Goal: Information Seeking & Learning: Learn about a topic

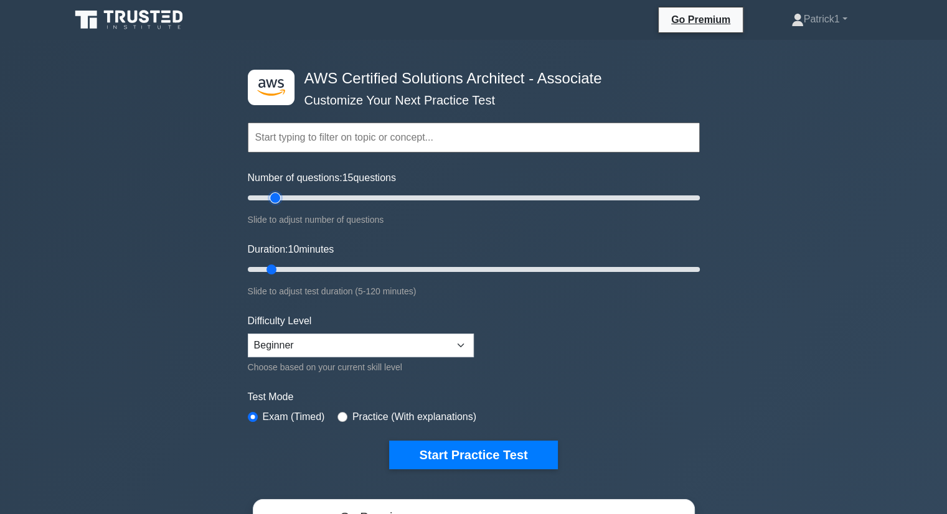
drag, startPoint x: 263, startPoint y: 195, endPoint x: 276, endPoint y: 196, distance: 13.1
type input "15"
click at [276, 196] on input "Number of questions: 15 questions" at bounding box center [474, 197] width 452 height 15
drag, startPoint x: 271, startPoint y: 267, endPoint x: 285, endPoint y: 265, distance: 14.4
click at [285, 265] on input "Duration: 15 minutes" at bounding box center [474, 269] width 452 height 15
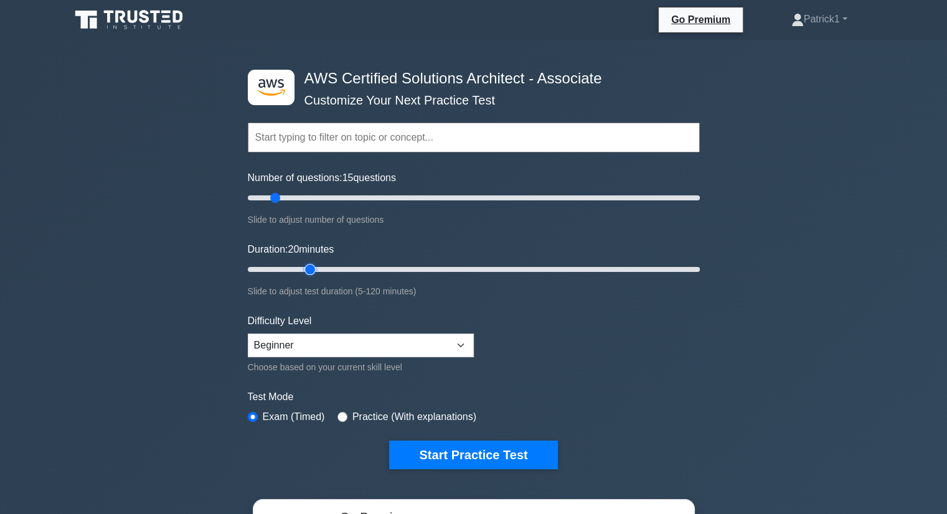
drag, startPoint x: 285, startPoint y: 265, endPoint x: 303, endPoint y: 265, distance: 18.0
type input "20"
click at [303, 265] on input "Duration: 20 minutes" at bounding box center [474, 269] width 452 height 15
drag, startPoint x: 274, startPoint y: 197, endPoint x: 289, endPoint y: 197, distance: 14.3
type input "20"
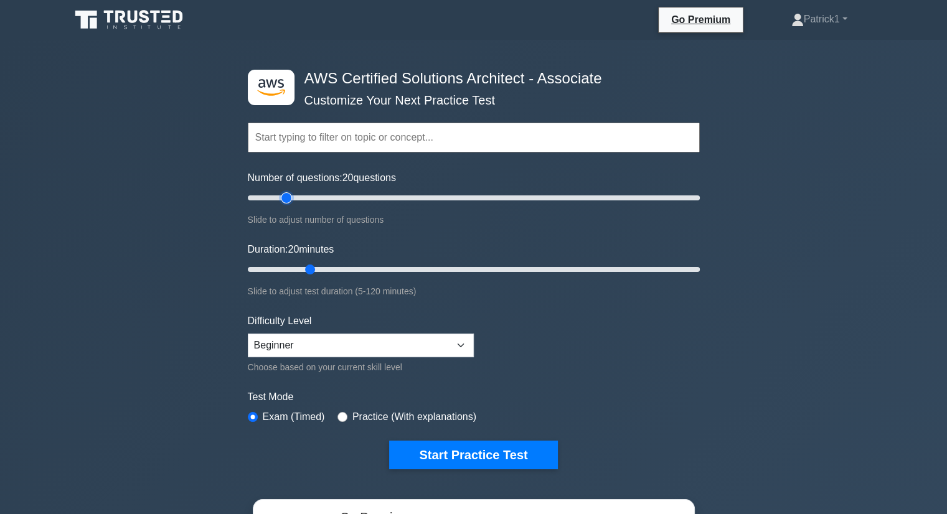
click at [289, 197] on input "Number of questions: 20 questions" at bounding box center [474, 197] width 452 height 15
drag, startPoint x: 310, startPoint y: 269, endPoint x: 324, endPoint y: 269, distance: 14.3
click at [324, 269] on input "Duration: 25 minutes" at bounding box center [474, 269] width 452 height 15
drag, startPoint x: 329, startPoint y: 266, endPoint x: 341, endPoint y: 267, distance: 11.9
type input "30"
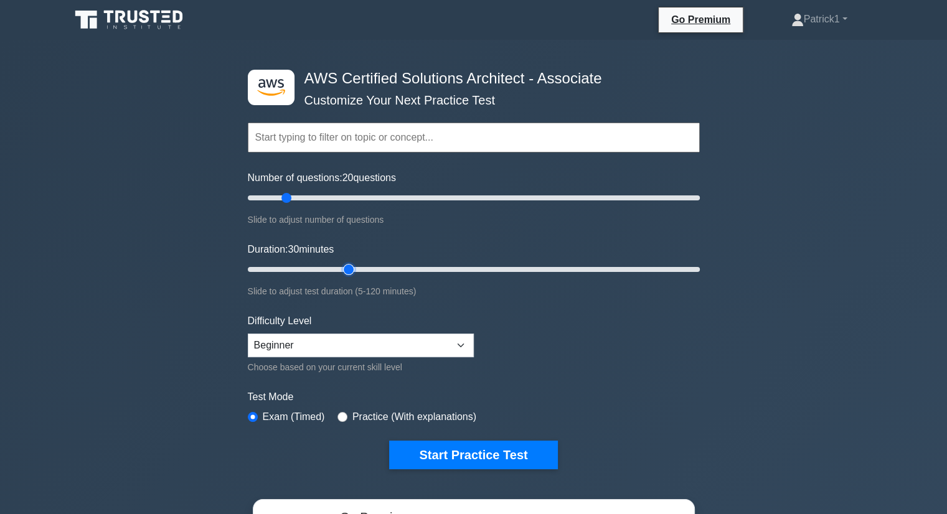
click at [341, 267] on input "Duration: 30 minutes" at bounding box center [474, 269] width 452 height 15
click at [462, 342] on select "Beginner Intermediate Expert" at bounding box center [361, 346] width 226 height 24
click at [476, 457] on button "Start Practice Test" at bounding box center [473, 455] width 168 height 29
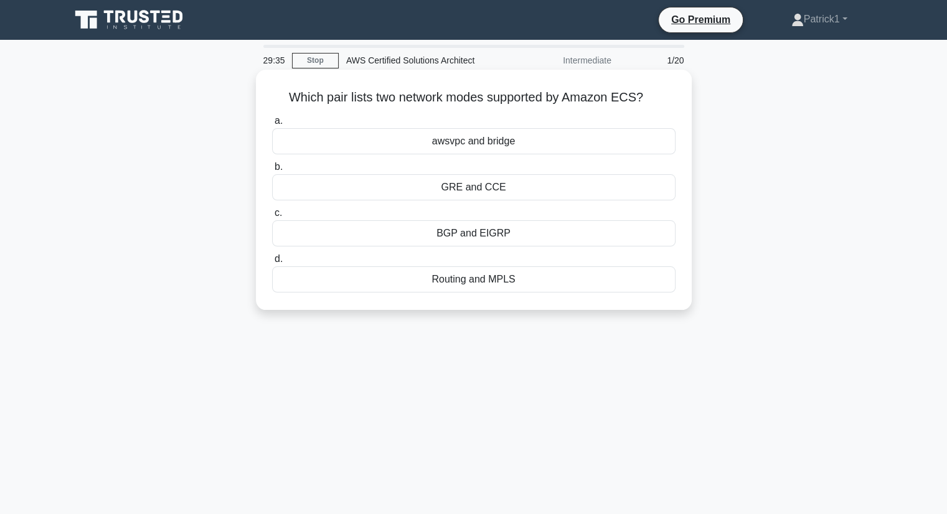
click at [490, 185] on div "GRE and CCE" at bounding box center [473, 187] width 403 height 26
click at [272, 171] on input "b. GRE and CCE" at bounding box center [272, 167] width 0 height 8
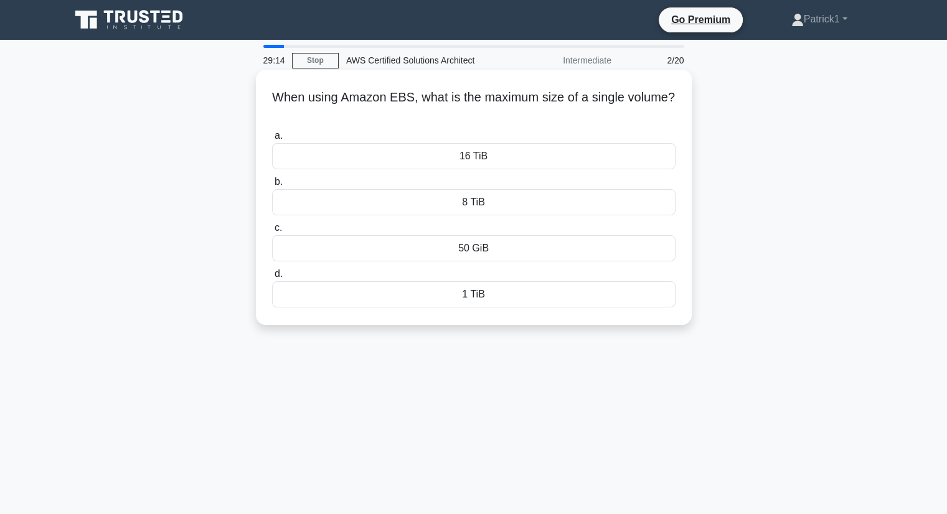
click at [466, 201] on div "8 TiB" at bounding box center [473, 202] width 403 height 26
click at [272, 186] on input "b. 8 TiB" at bounding box center [272, 182] width 0 height 8
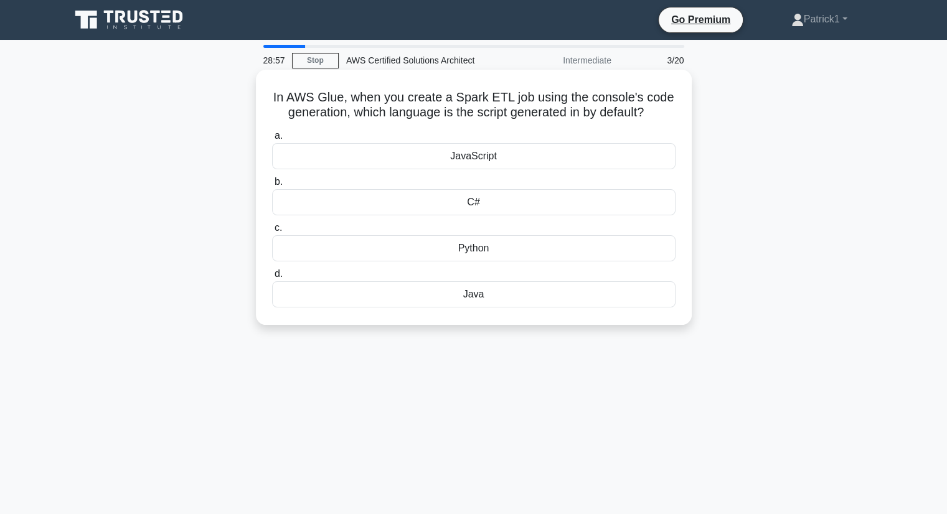
click at [485, 159] on div "JavaScript" at bounding box center [473, 156] width 403 height 26
click at [272, 140] on input "a. JavaScript" at bounding box center [272, 136] width 0 height 8
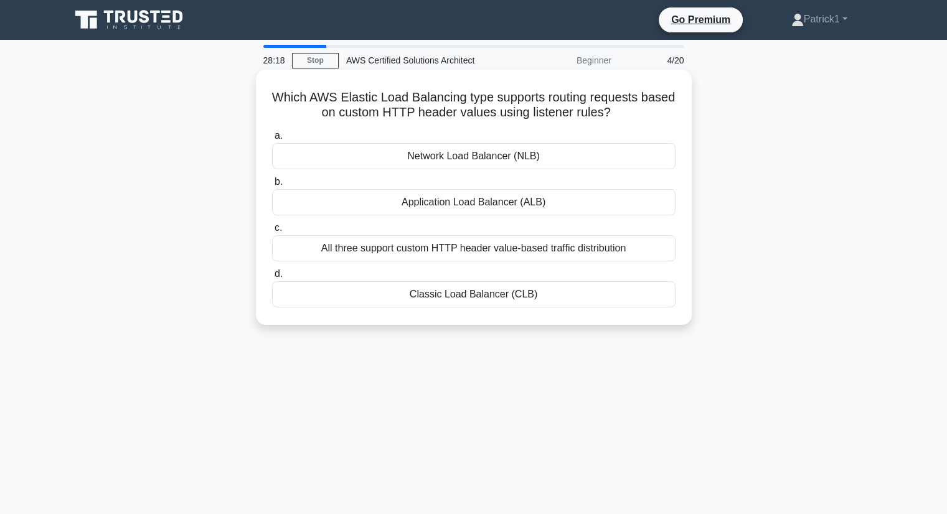
click at [484, 205] on div "Application Load Balancer (ALB)" at bounding box center [473, 202] width 403 height 26
click at [272, 186] on input "b. Application Load Balancer (ALB)" at bounding box center [272, 182] width 0 height 8
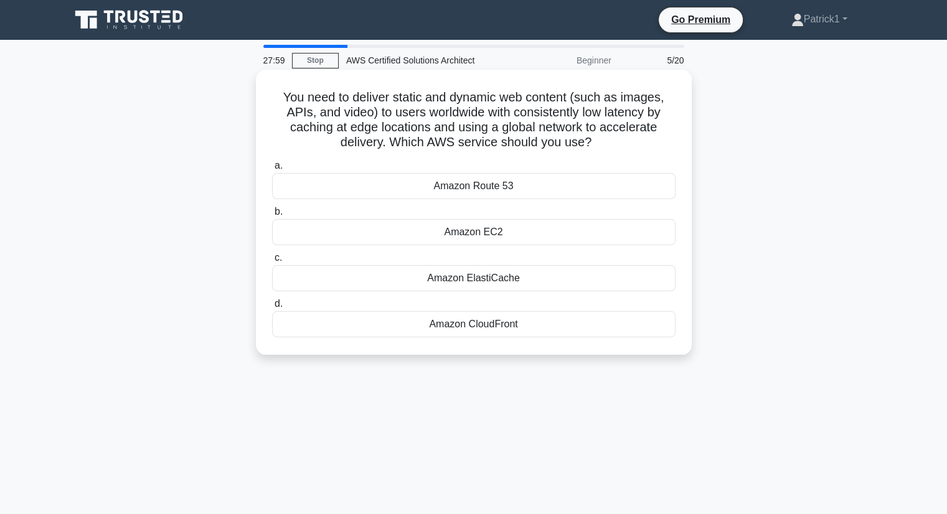
click at [492, 284] on div "Amazon ElastiCache" at bounding box center [473, 278] width 403 height 26
click at [272, 262] on input "c. Amazon ElastiCache" at bounding box center [272, 258] width 0 height 8
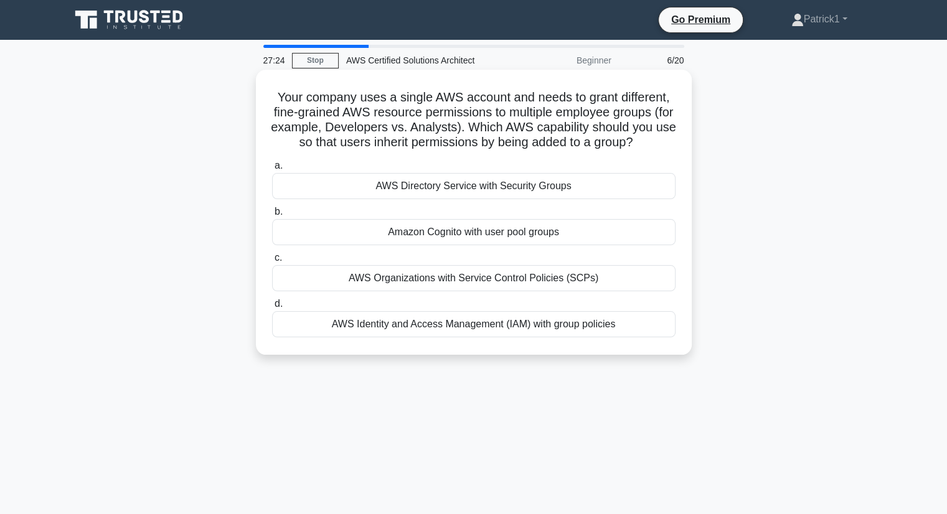
click at [477, 337] on div "AWS Identity and Access Management (IAM) with group policies" at bounding box center [473, 324] width 403 height 26
click at [272, 308] on input "d. AWS Identity and Access Management (IAM) with group policies" at bounding box center [272, 304] width 0 height 8
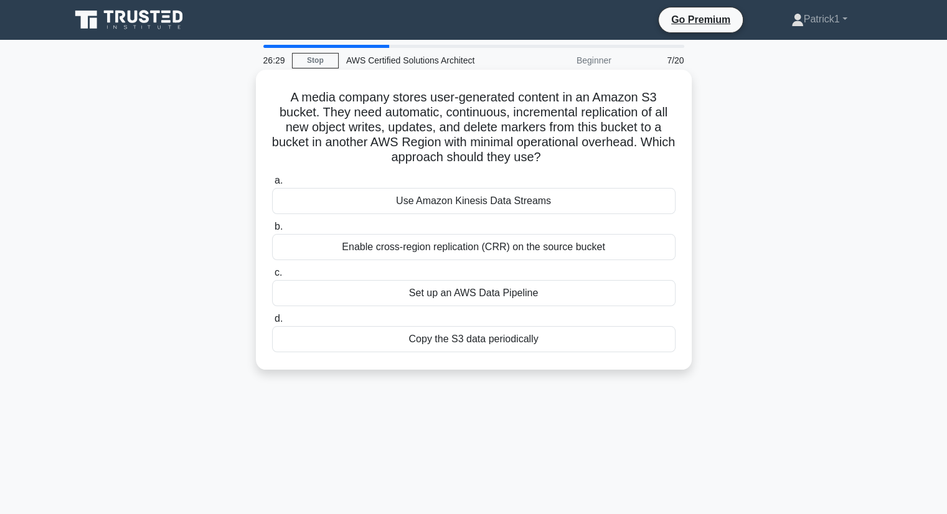
click at [415, 247] on div "Enable cross-region replication (CRR) on the source bucket" at bounding box center [473, 247] width 403 height 26
click at [272, 231] on input "b. Enable cross-region replication (CRR) on the source bucket" at bounding box center [272, 227] width 0 height 8
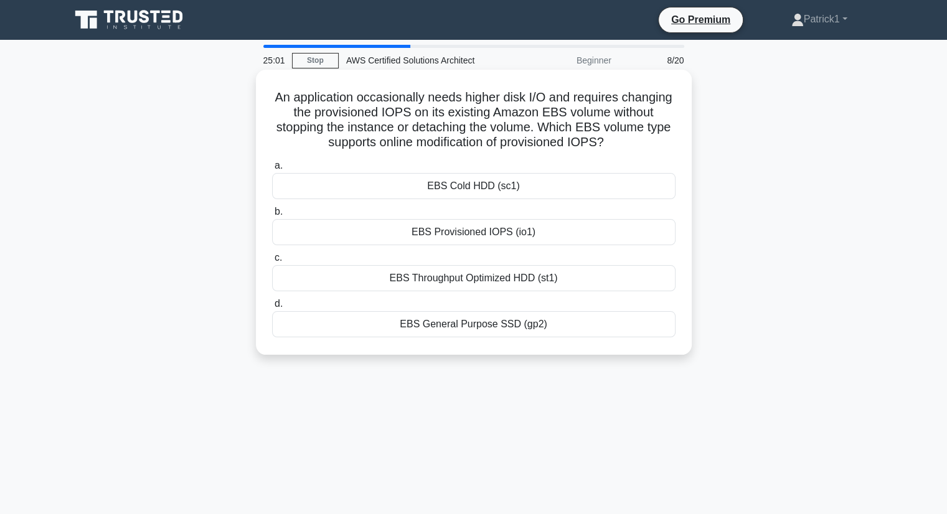
click at [469, 232] on div "EBS Provisioned IOPS (io1)" at bounding box center [473, 232] width 403 height 26
click at [272, 216] on input "b. EBS Provisioned IOPS (io1)" at bounding box center [272, 212] width 0 height 8
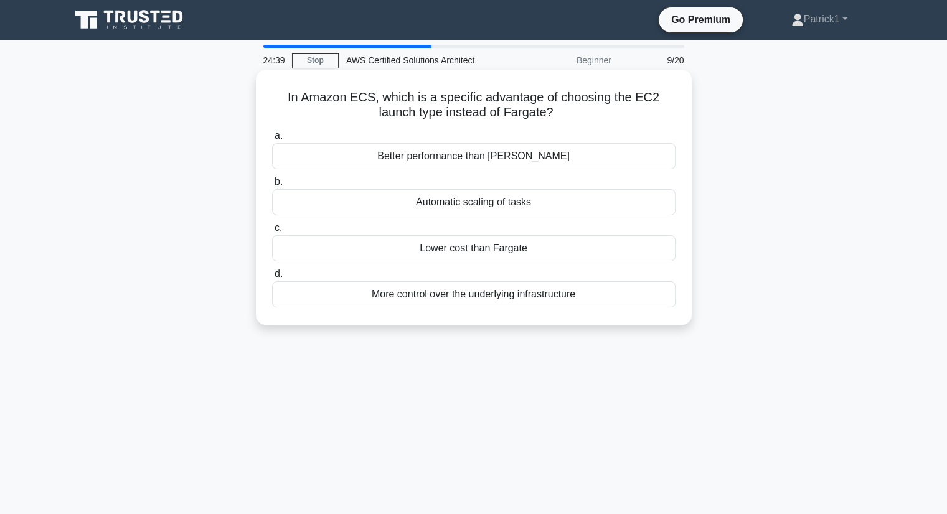
click at [496, 255] on div "Lower cost than Fargate" at bounding box center [473, 248] width 403 height 26
click at [272, 232] on input "c. Lower cost than Fargate" at bounding box center [272, 228] width 0 height 8
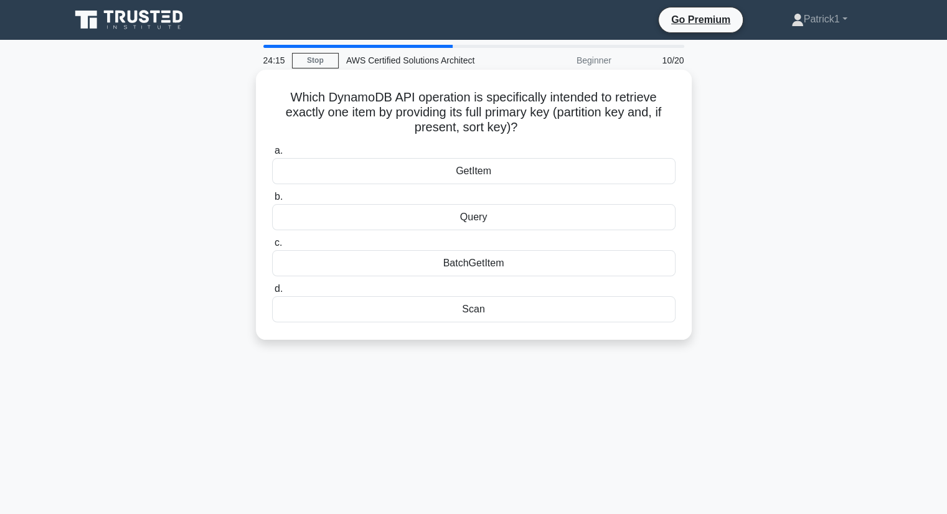
click at [483, 174] on div "GetItem" at bounding box center [473, 171] width 403 height 26
click at [272, 155] on input "a. GetItem" at bounding box center [272, 151] width 0 height 8
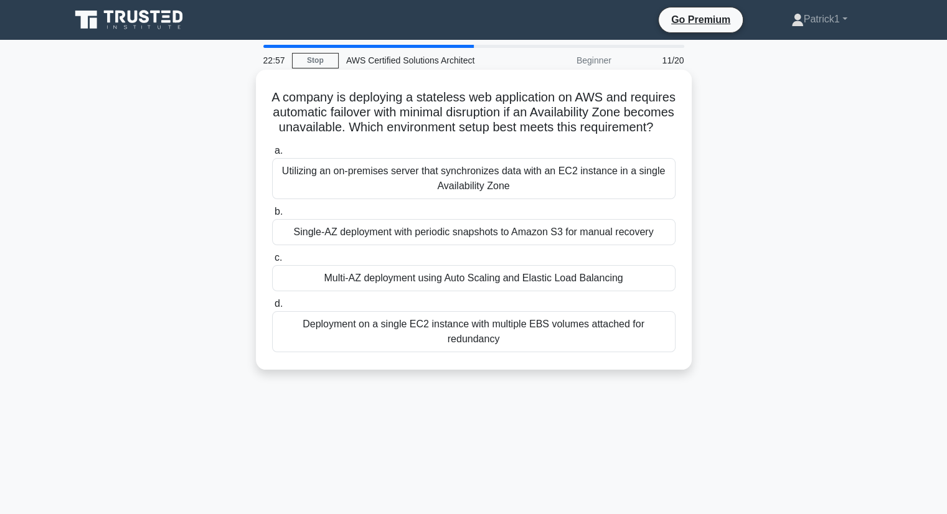
click at [495, 291] on div "Multi-AZ deployment using Auto Scaling and Elastic Load Balancing" at bounding box center [473, 278] width 403 height 26
click at [272, 262] on input "c. Multi-AZ deployment using Auto Scaling and Elastic Load Balancing" at bounding box center [272, 258] width 0 height 8
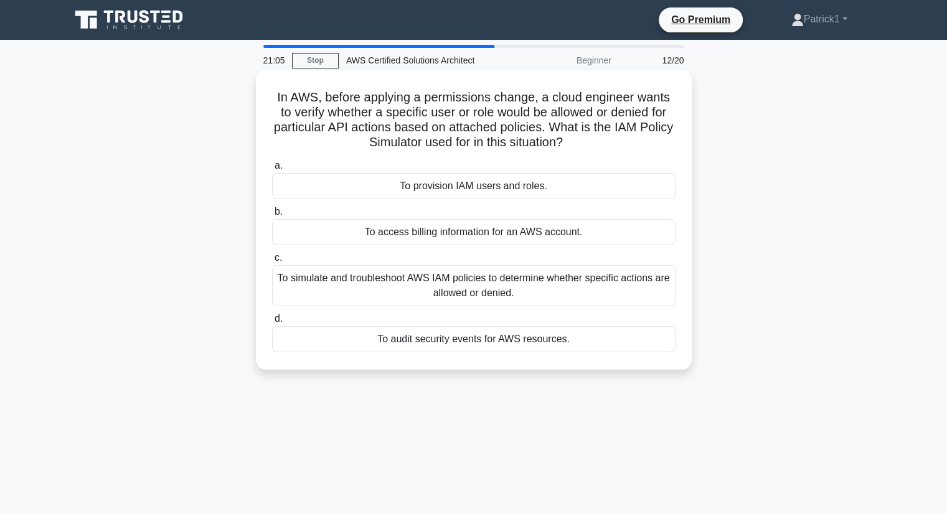
click at [488, 282] on div "To simulate and troubleshoot AWS IAM policies to determine whether specific act…" at bounding box center [473, 285] width 403 height 41
click at [272, 262] on input "c. To simulate and troubleshoot AWS IAM policies to determine whether specific …" at bounding box center [272, 258] width 0 height 8
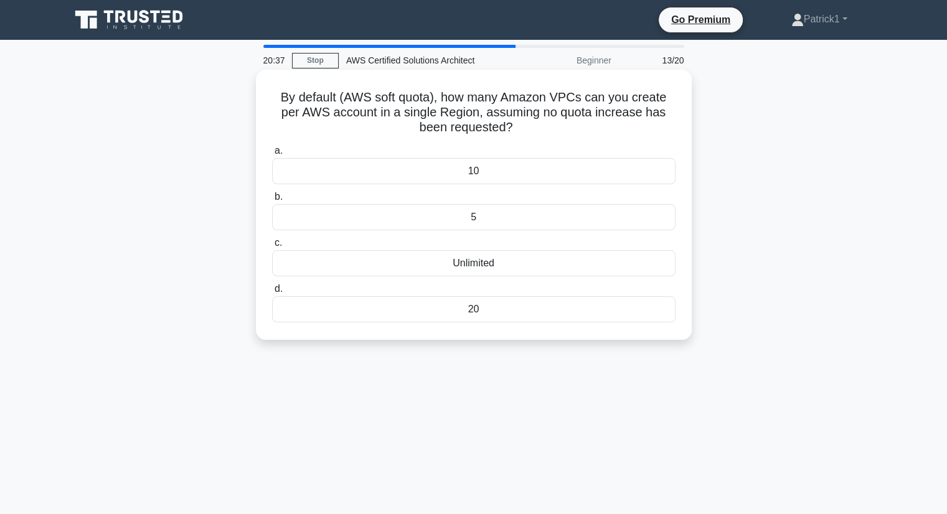
click at [487, 266] on div "Unlimited" at bounding box center [473, 263] width 403 height 26
click at [272, 247] on input "c. Unlimited" at bounding box center [272, 243] width 0 height 8
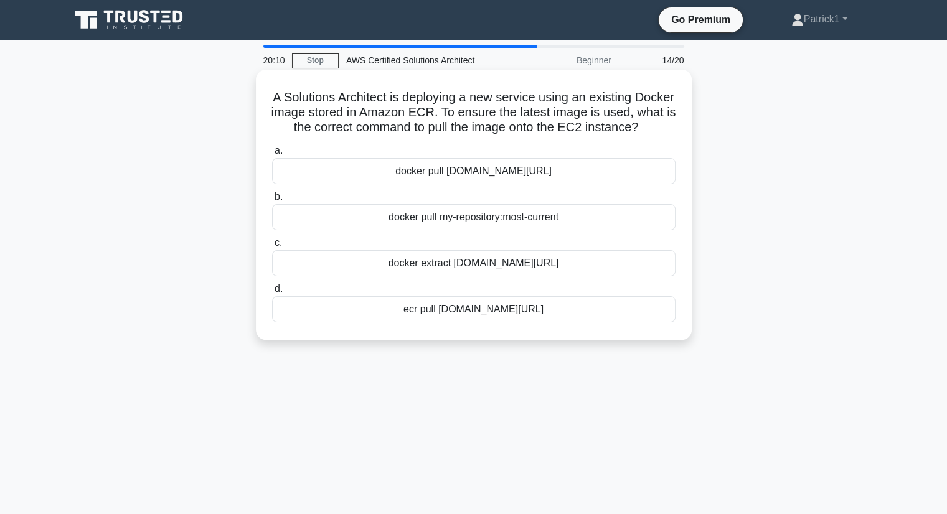
click at [553, 230] on div "docker pull my-repository:most-current" at bounding box center [473, 217] width 403 height 26
click at [272, 201] on input "b. docker pull my-repository:most-current" at bounding box center [272, 197] width 0 height 8
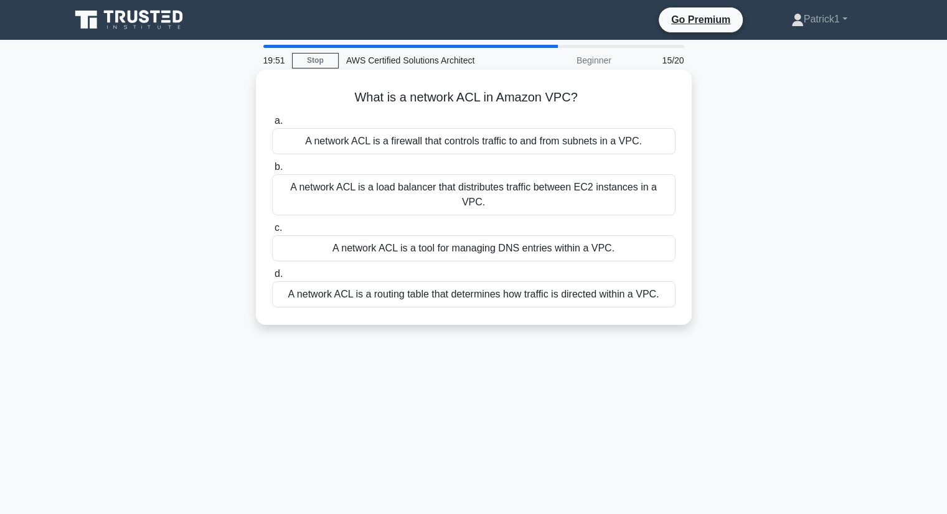
click at [555, 140] on div "A network ACL is a firewall that controls traffic to and from subnets in a VPC." at bounding box center [473, 141] width 403 height 26
click at [272, 125] on input "a. A network ACL is a firewall that controls traffic to and from subnets in a V…" at bounding box center [272, 121] width 0 height 8
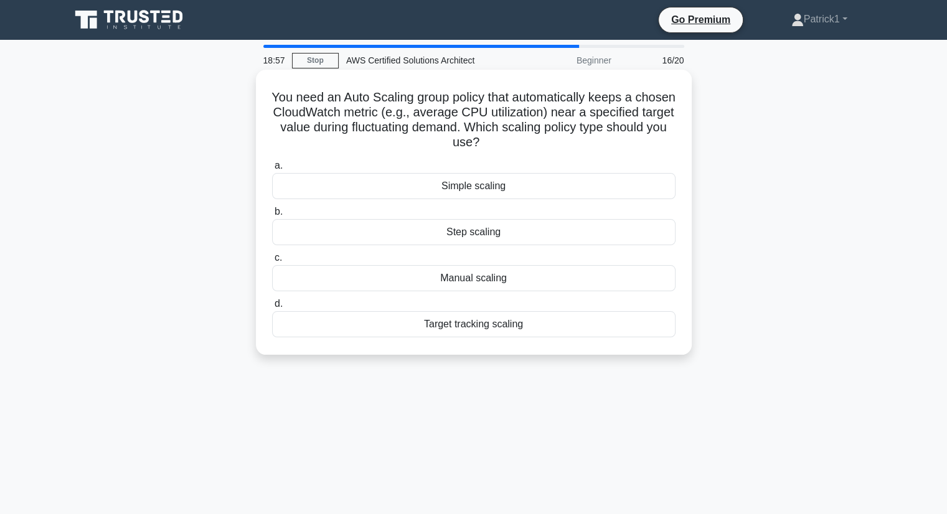
click at [474, 328] on div "Target tracking scaling" at bounding box center [473, 324] width 403 height 26
click at [272, 308] on input "d. Target tracking scaling" at bounding box center [272, 304] width 0 height 8
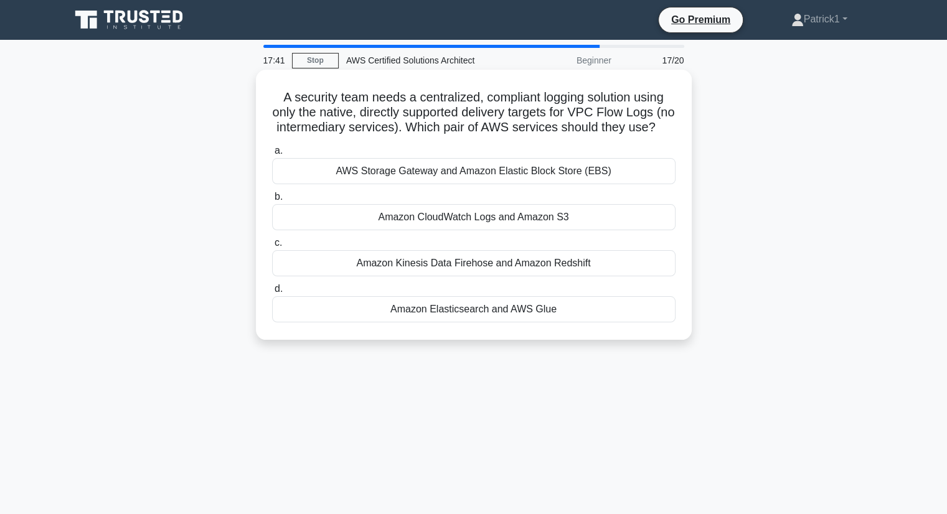
click at [523, 322] on div "Amazon Elasticsearch and AWS Glue" at bounding box center [473, 309] width 403 height 26
click at [272, 293] on input "d. Amazon Elasticsearch and AWS Glue" at bounding box center [272, 289] width 0 height 8
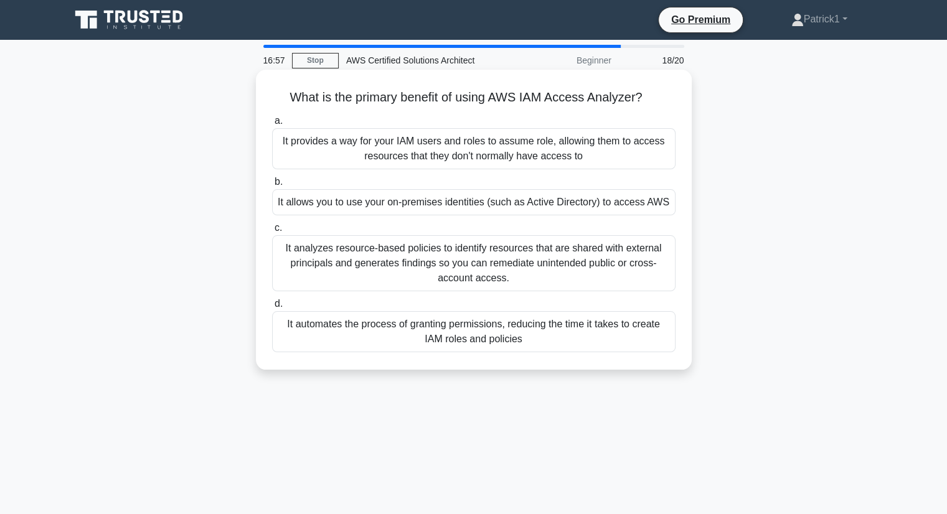
click at [503, 337] on div "It automates the process of granting permissions, reducing the time it takes to…" at bounding box center [473, 331] width 403 height 41
click at [272, 308] on input "d. It automates the process of granting permissions, reducing the time it takes…" at bounding box center [272, 304] width 0 height 8
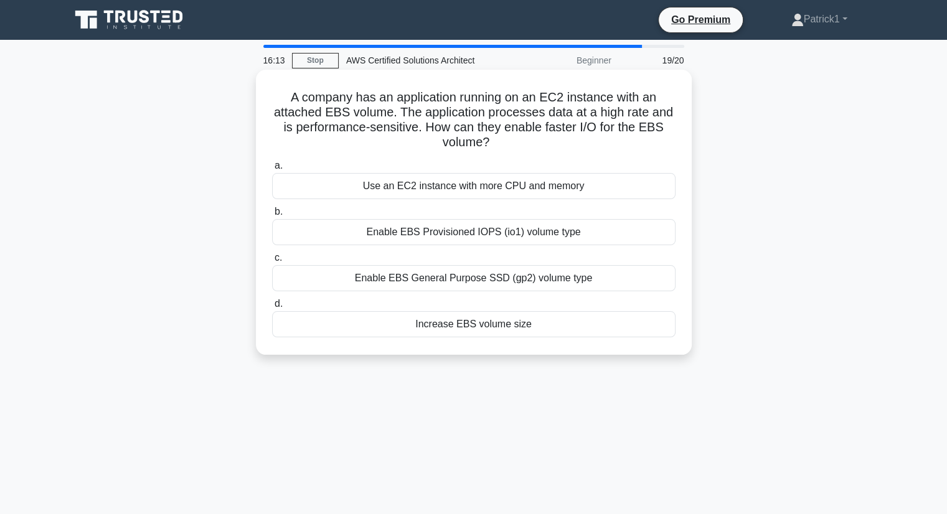
click at [523, 329] on div "Increase EBS volume size" at bounding box center [473, 324] width 403 height 26
click at [272, 308] on input "d. Increase EBS volume size" at bounding box center [272, 304] width 0 height 8
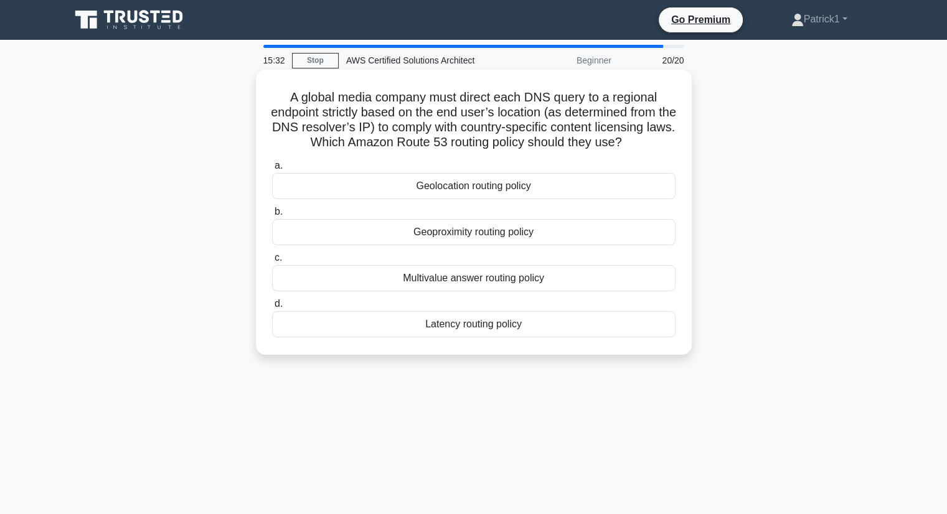
click at [490, 185] on div "Geolocation routing policy" at bounding box center [473, 186] width 403 height 26
click at [272, 170] on input "a. Geolocation routing policy" at bounding box center [272, 166] width 0 height 8
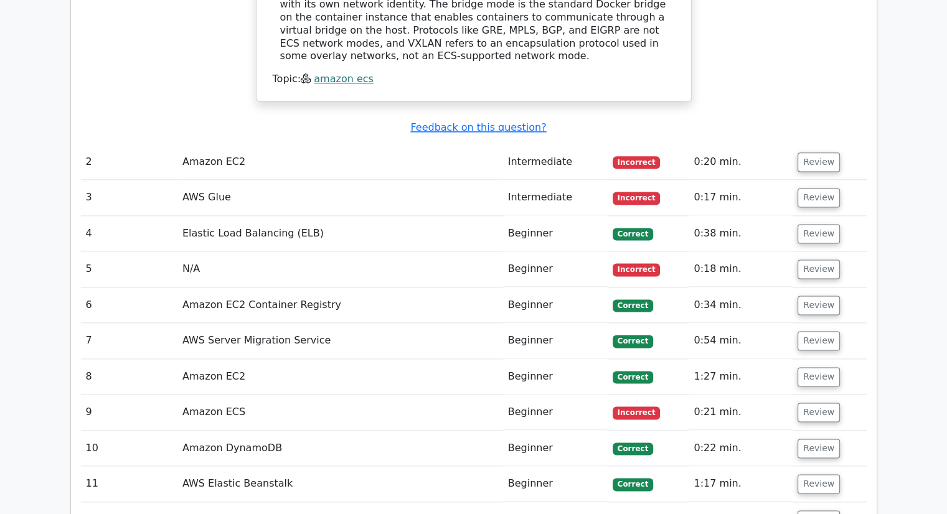
scroll to position [1624, 0]
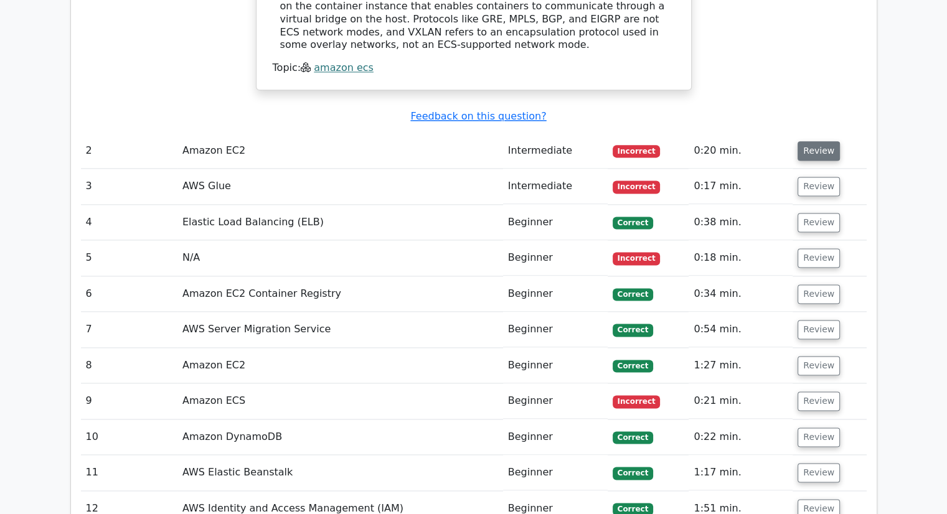
click at [815, 141] on button "Review" at bounding box center [818, 150] width 42 height 19
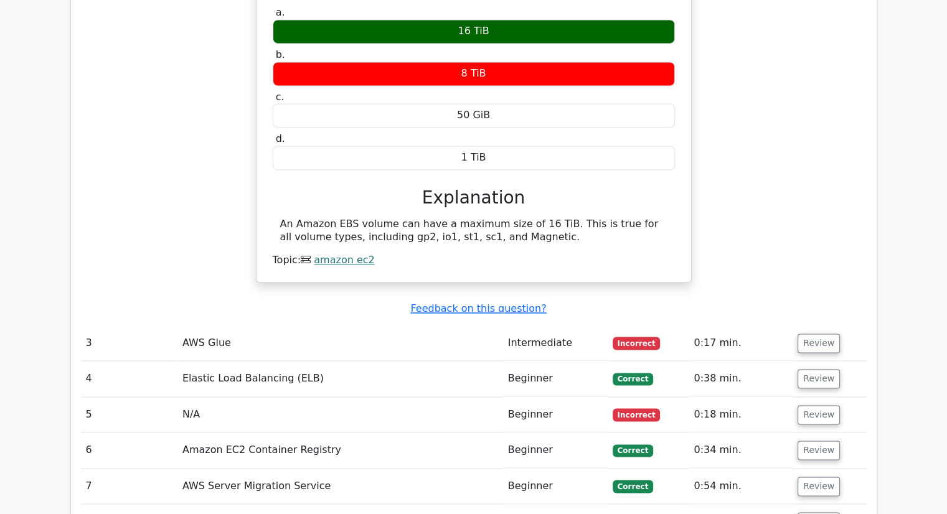
scroll to position [1906, 0]
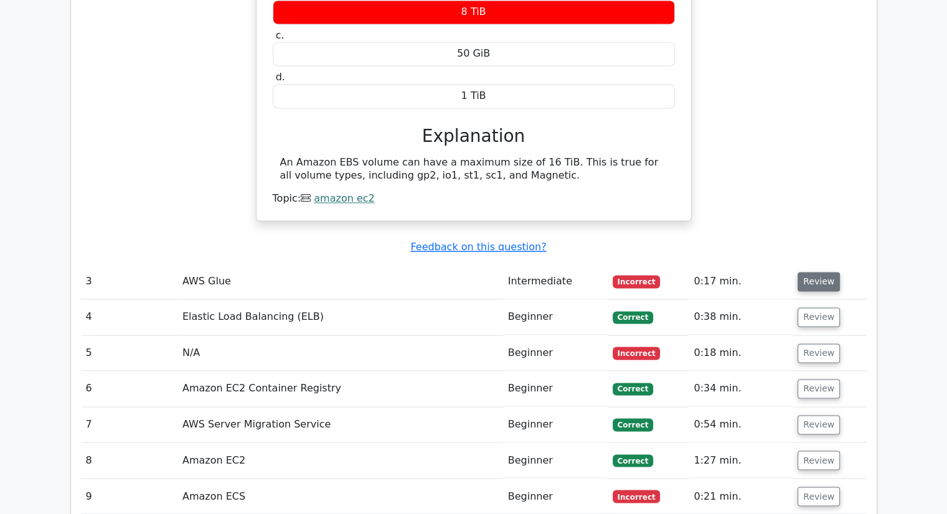
click at [817, 272] on button "Review" at bounding box center [818, 281] width 42 height 19
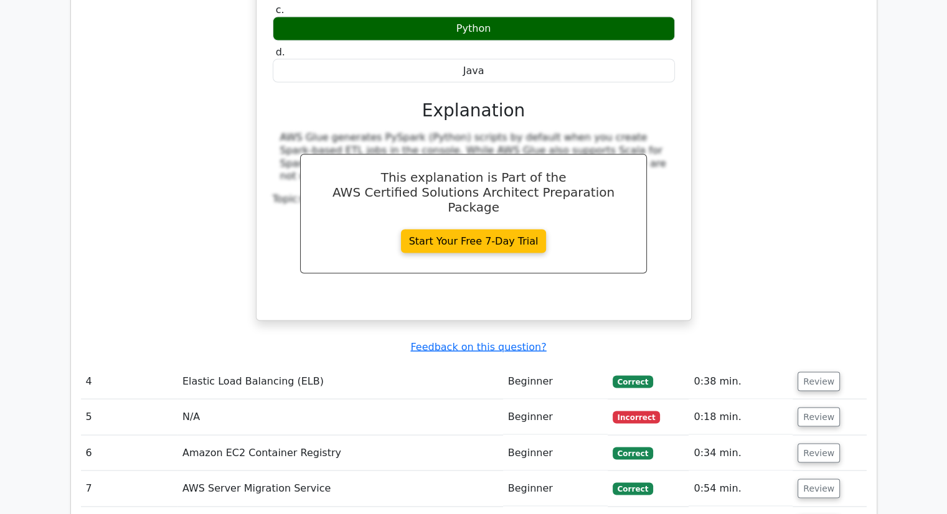
scroll to position [2387, 0]
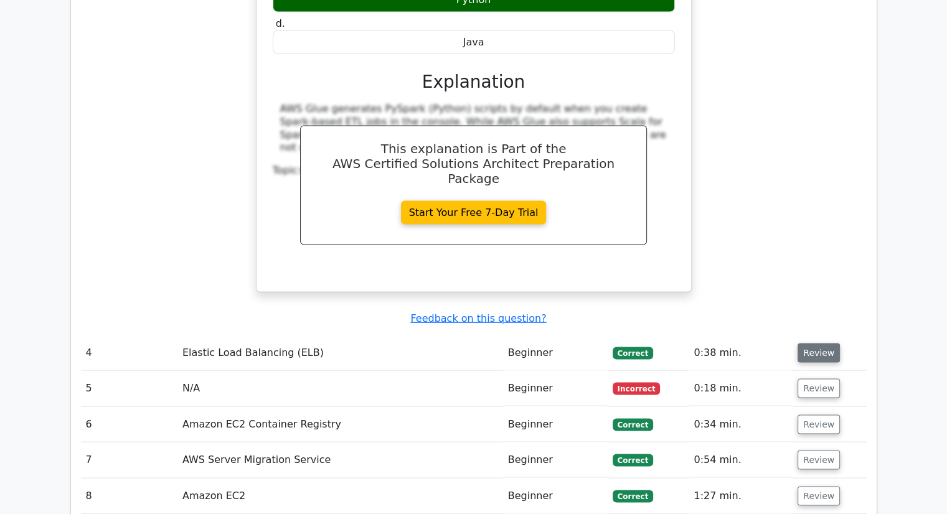
click at [823, 344] on button "Review" at bounding box center [818, 353] width 42 height 19
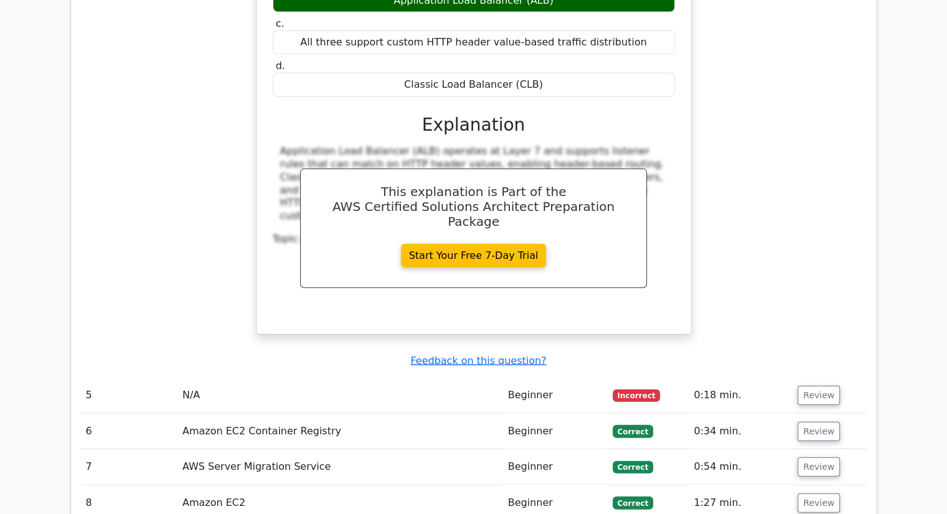
scroll to position [2950, 0]
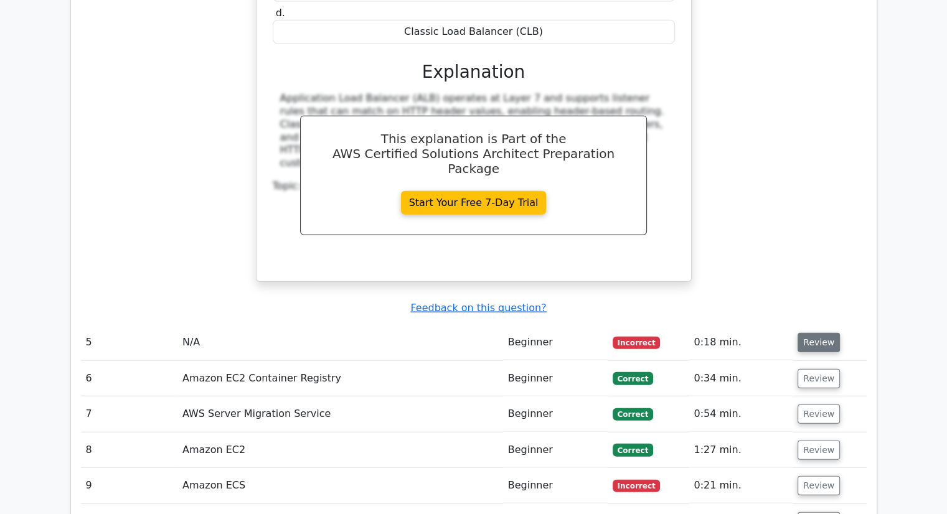
click at [817, 333] on button "Review" at bounding box center [818, 342] width 42 height 19
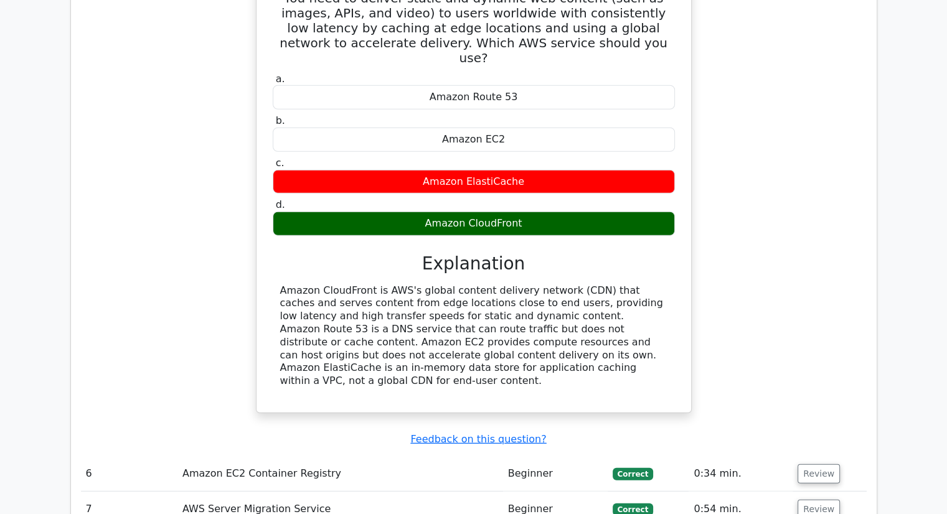
scroll to position [3348, 0]
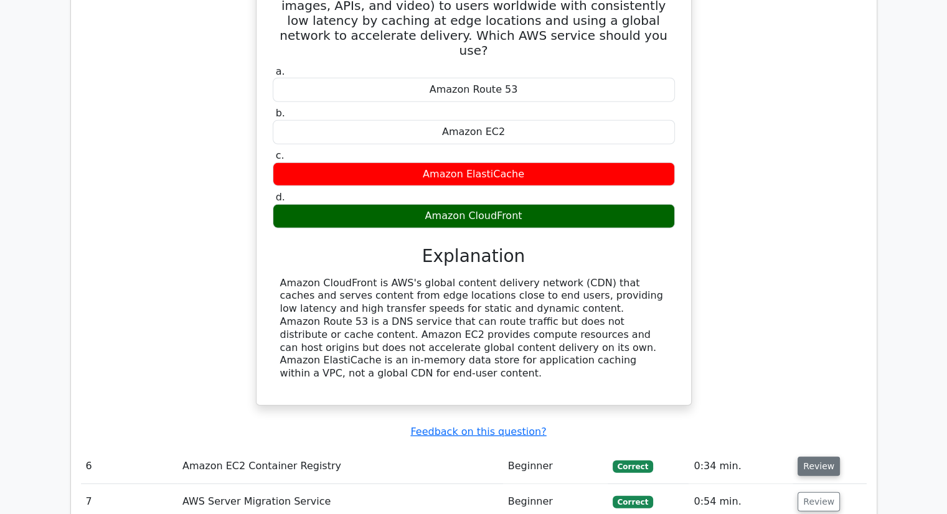
click at [820, 457] on button "Review" at bounding box center [818, 466] width 42 height 19
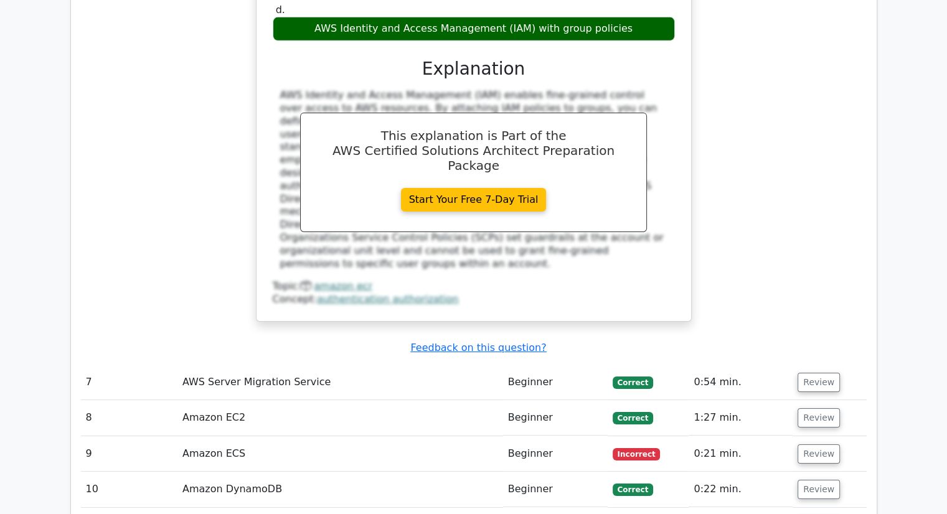
scroll to position [4119, 0]
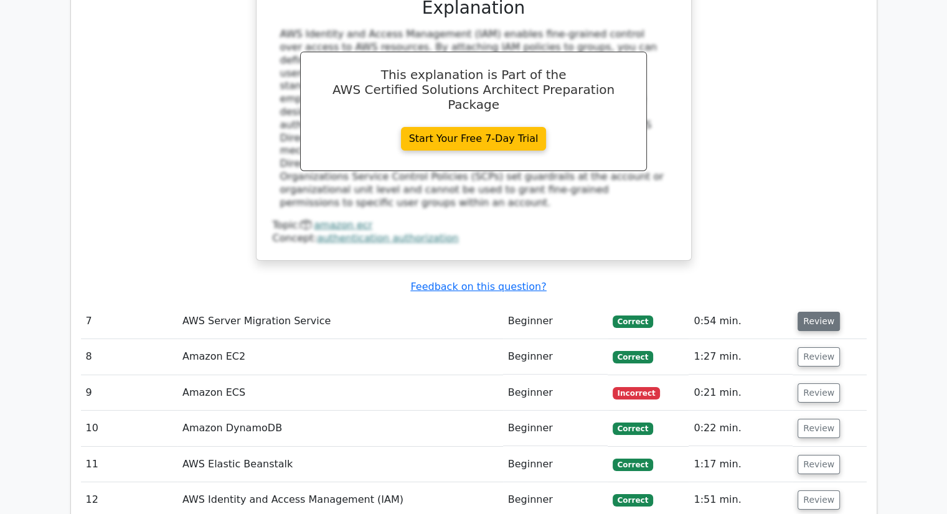
click at [813, 312] on button "Review" at bounding box center [818, 321] width 42 height 19
click at [817, 312] on button "Review" at bounding box center [818, 321] width 42 height 19
click at [804, 312] on button "Review" at bounding box center [818, 321] width 42 height 19
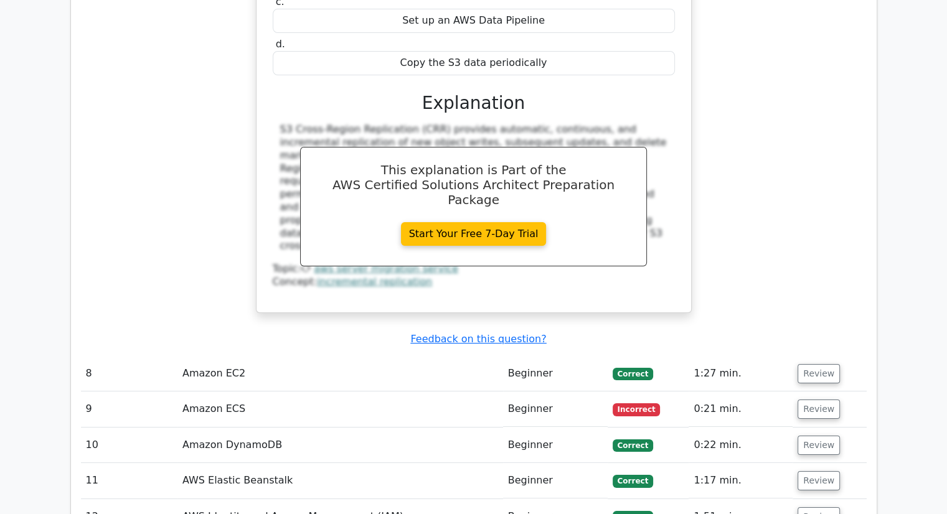
scroll to position [4673, 0]
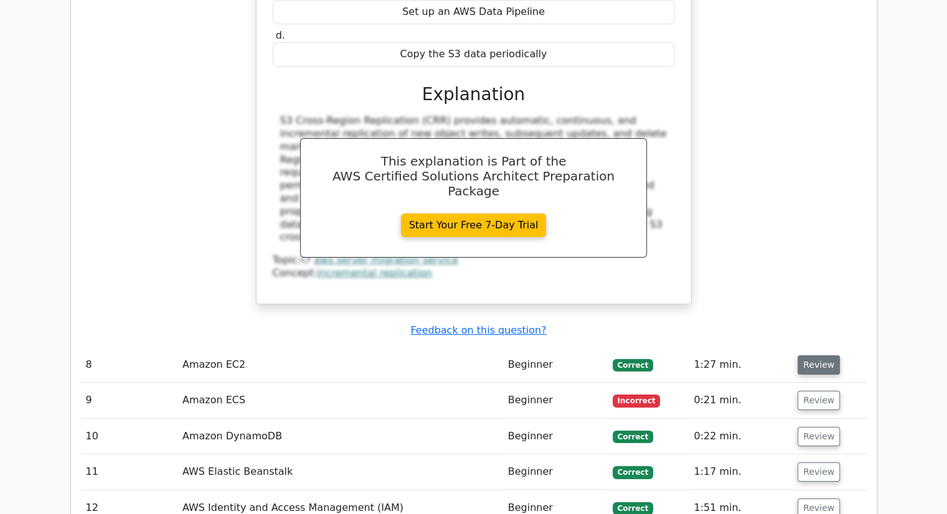
click at [810, 355] on button "Review" at bounding box center [818, 364] width 42 height 19
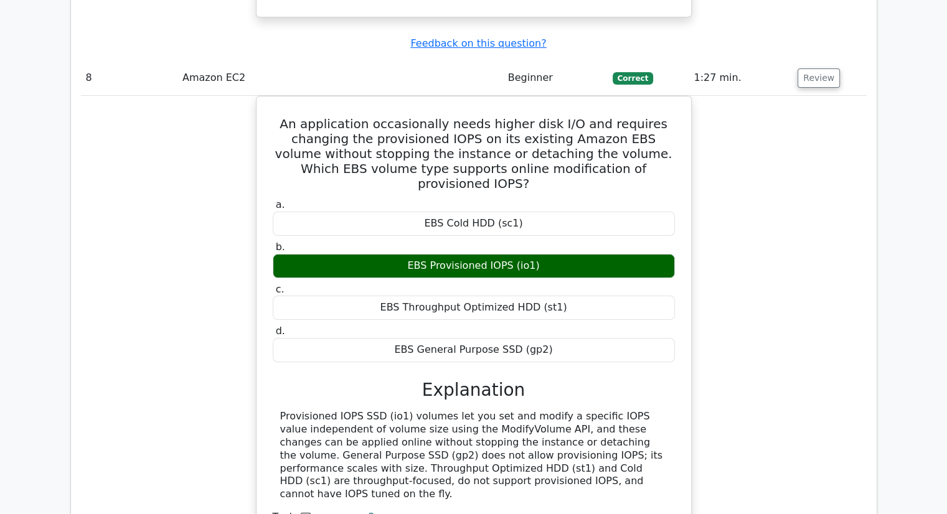
scroll to position [4988, 0]
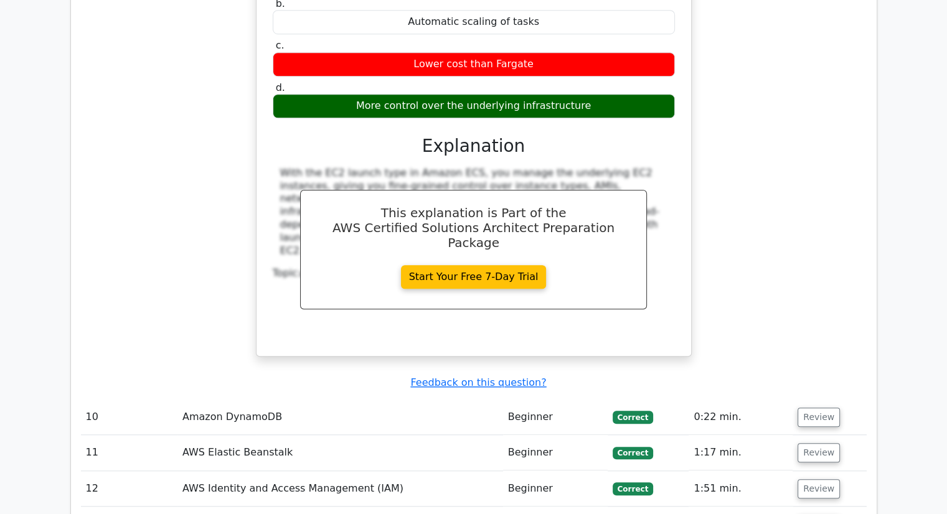
scroll to position [5703, 0]
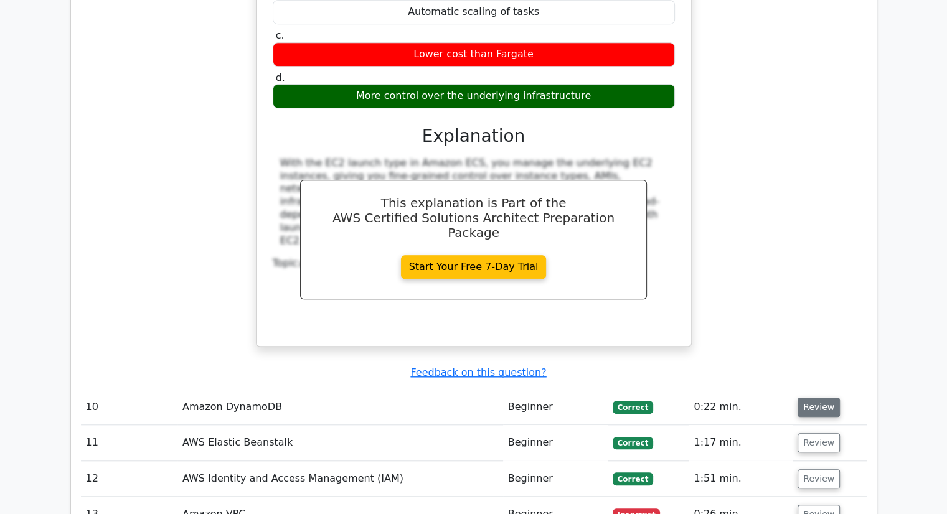
click at [817, 398] on button "Review" at bounding box center [818, 407] width 42 height 19
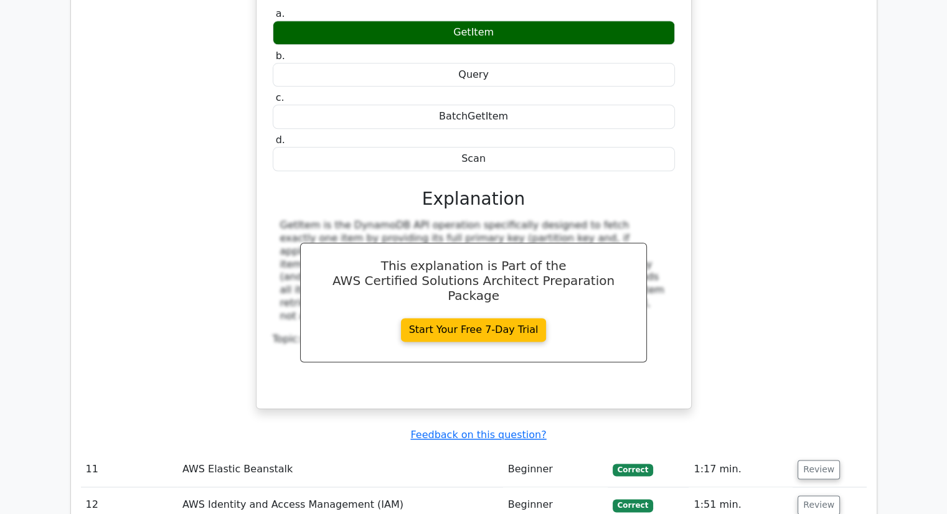
scroll to position [6212, 0]
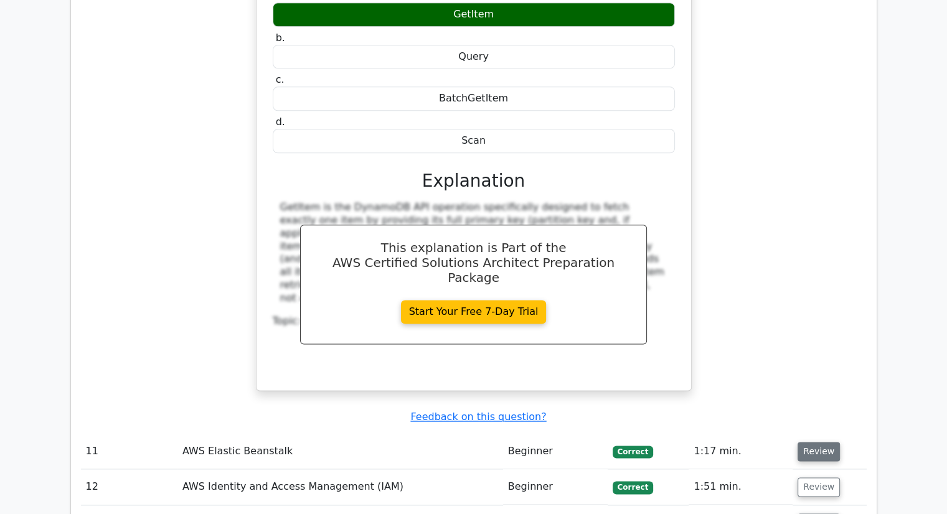
click at [813, 442] on button "Review" at bounding box center [818, 451] width 42 height 19
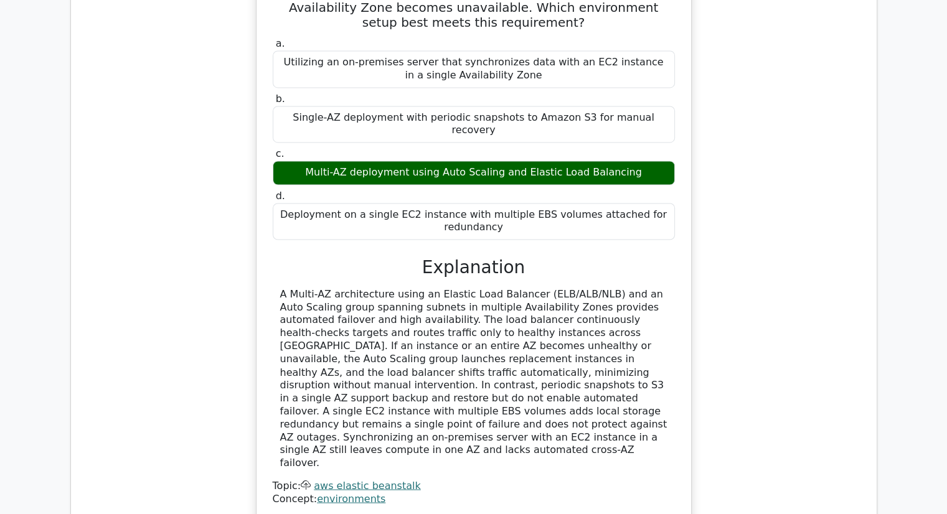
scroll to position [6767, 0]
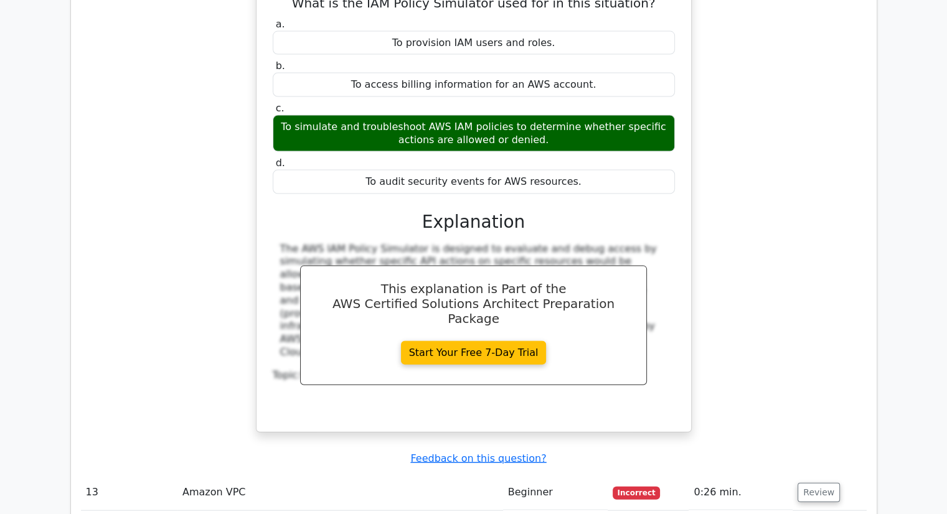
scroll to position [7421, 0]
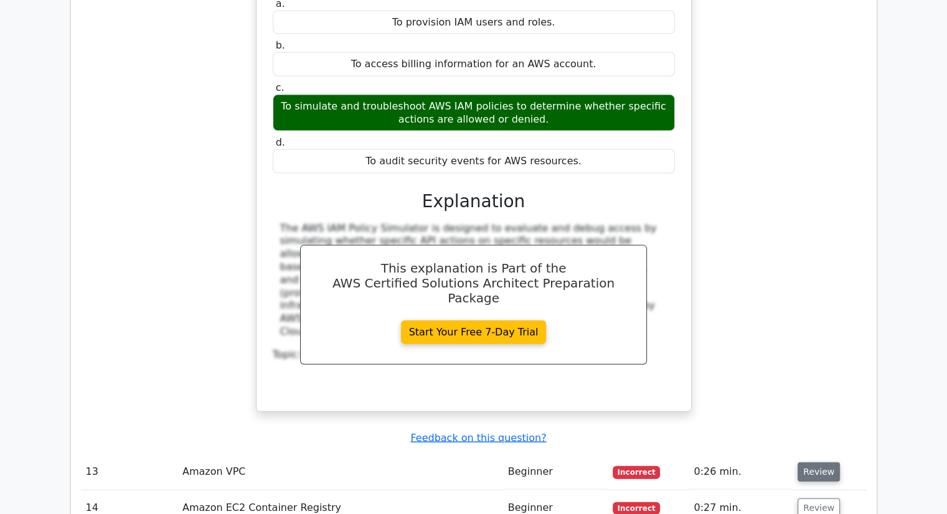
click at [814, 462] on button "Review" at bounding box center [818, 471] width 42 height 19
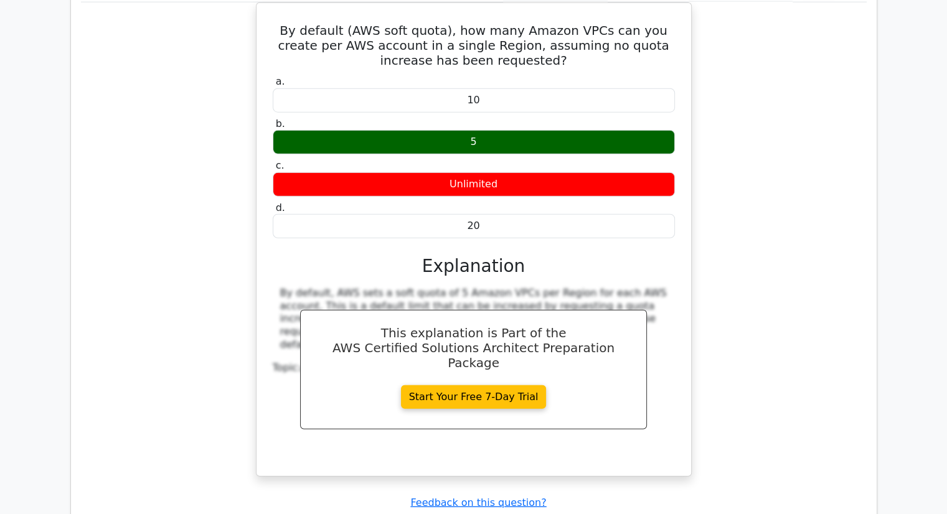
scroll to position [7949, 0]
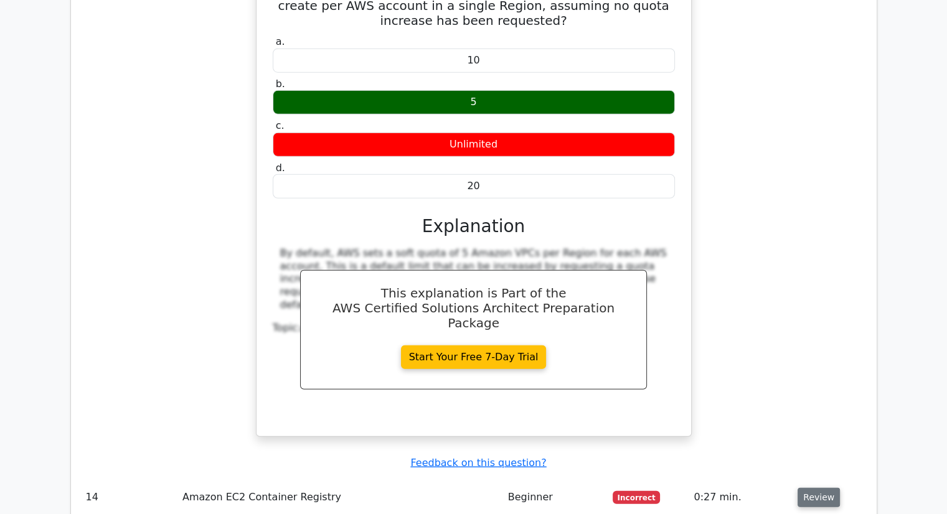
click at [810, 488] on button "Review" at bounding box center [818, 497] width 42 height 19
click at [798, 488] on button "Review" at bounding box center [818, 497] width 42 height 19
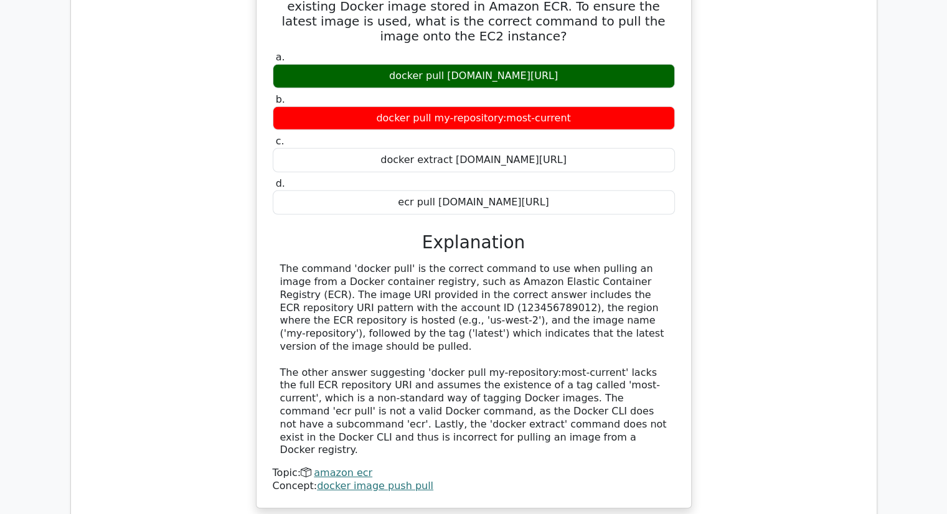
scroll to position [8512, 0]
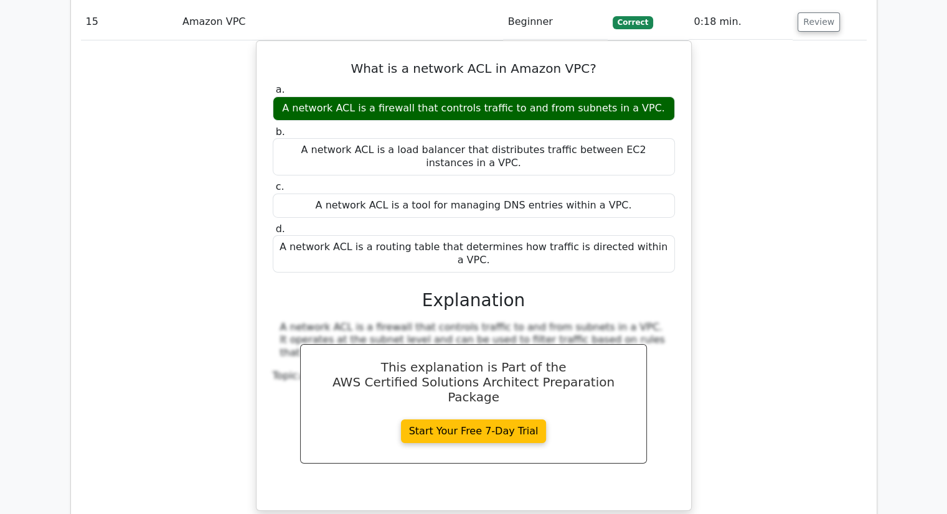
scroll to position [9081, 0]
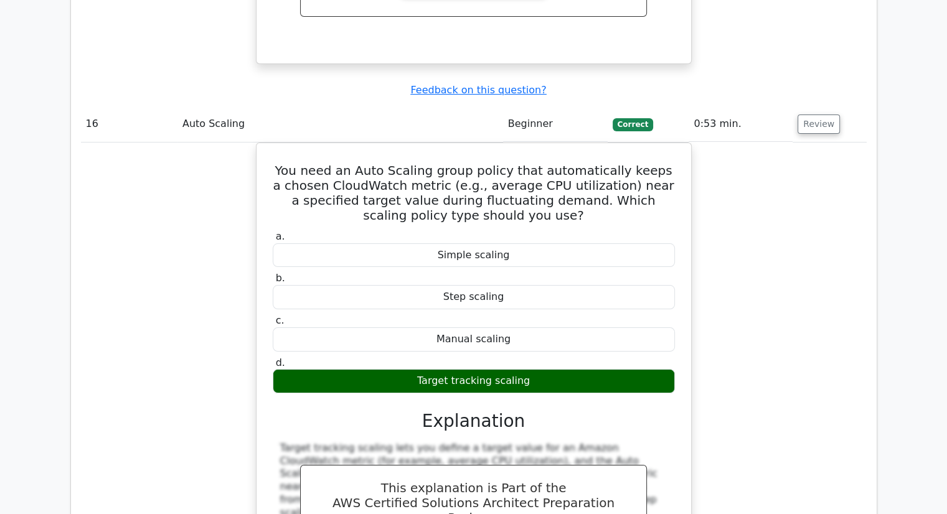
scroll to position [9550, 0]
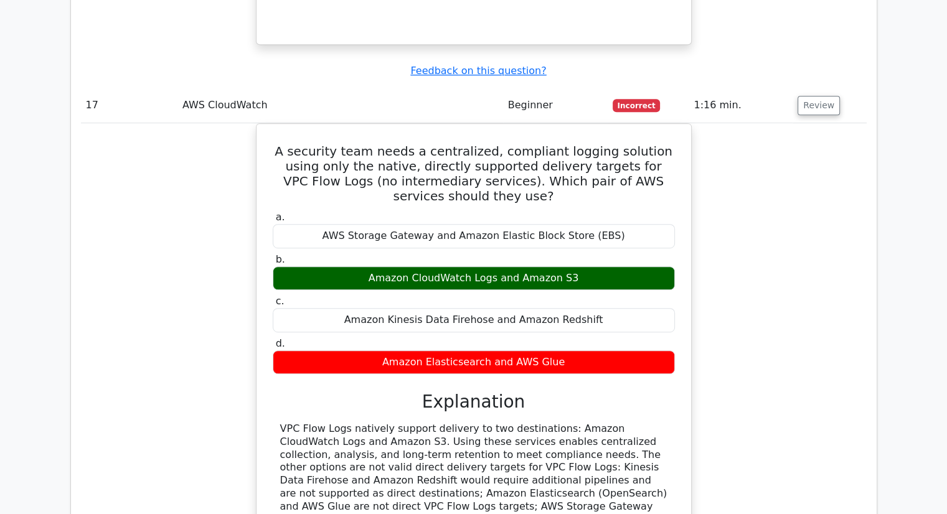
scroll to position [10139, 0]
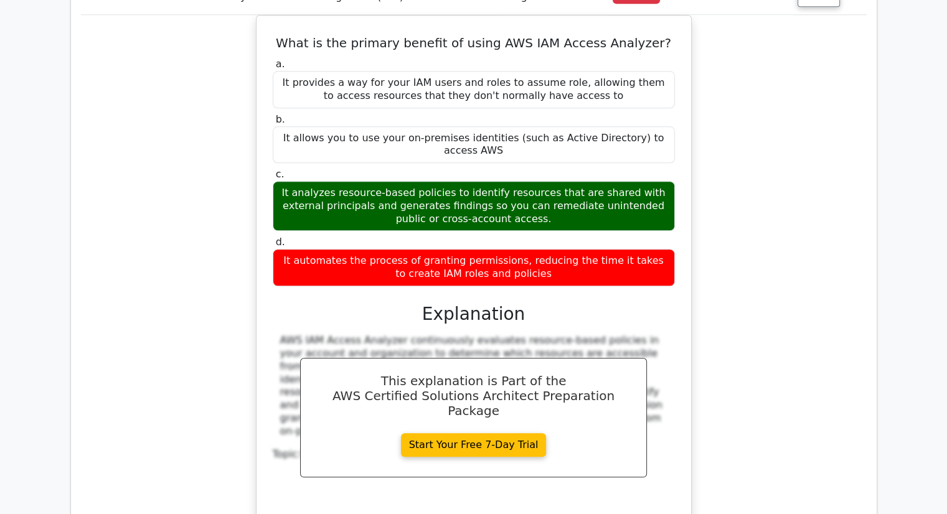
scroll to position [10760, 0]
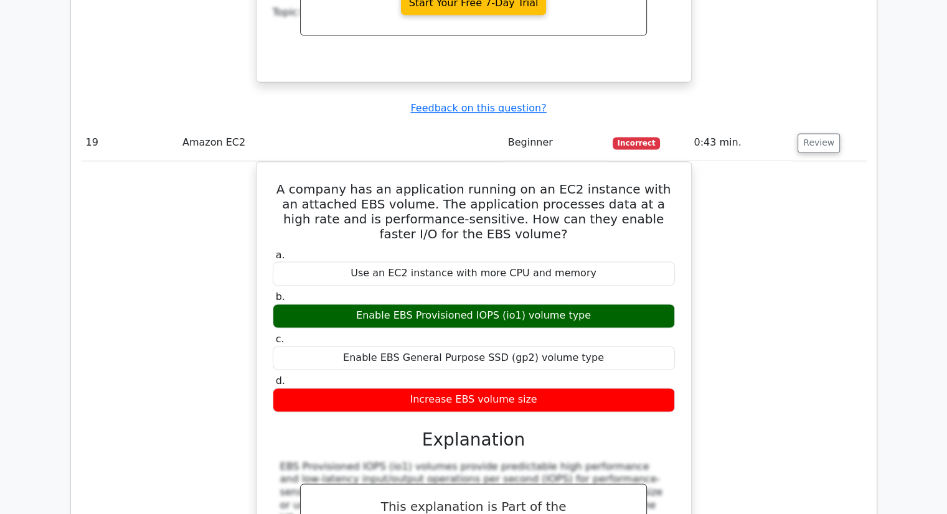
scroll to position [11183, 0]
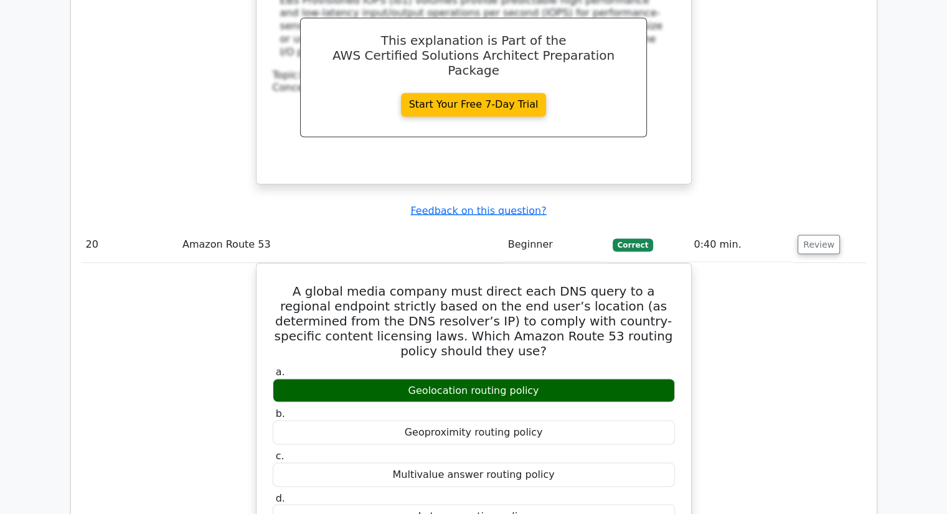
scroll to position [12136, 0]
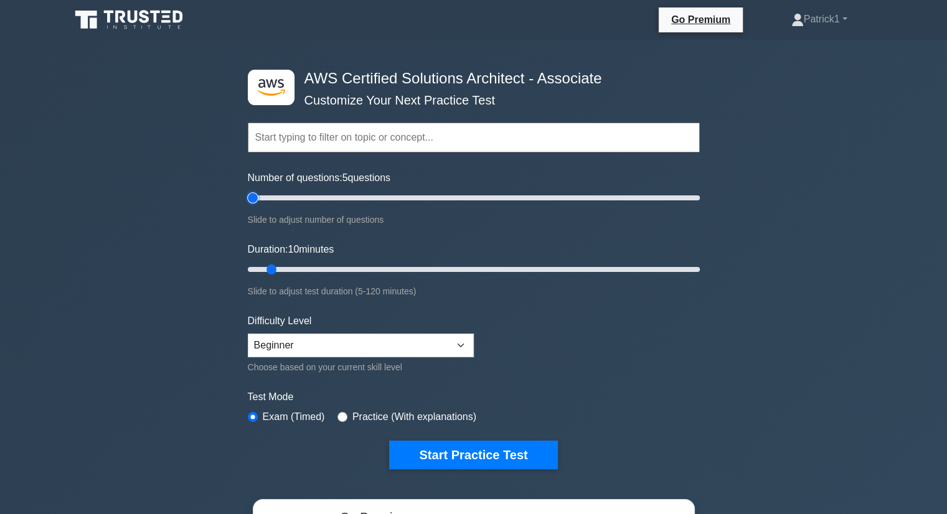
type input "5"
click at [255, 199] on input "Number of questions: 5 questions" at bounding box center [474, 197] width 452 height 15
click at [463, 449] on button "Start Practice Test" at bounding box center [473, 455] width 168 height 29
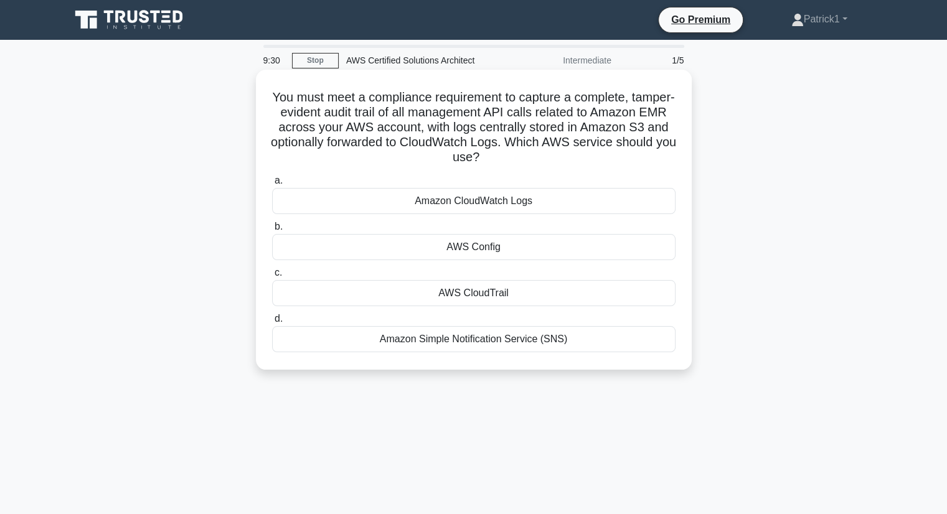
click at [485, 291] on div "AWS CloudTrail" at bounding box center [473, 293] width 403 height 26
click at [272, 277] on input "c. AWS CloudTrail" at bounding box center [272, 273] width 0 height 8
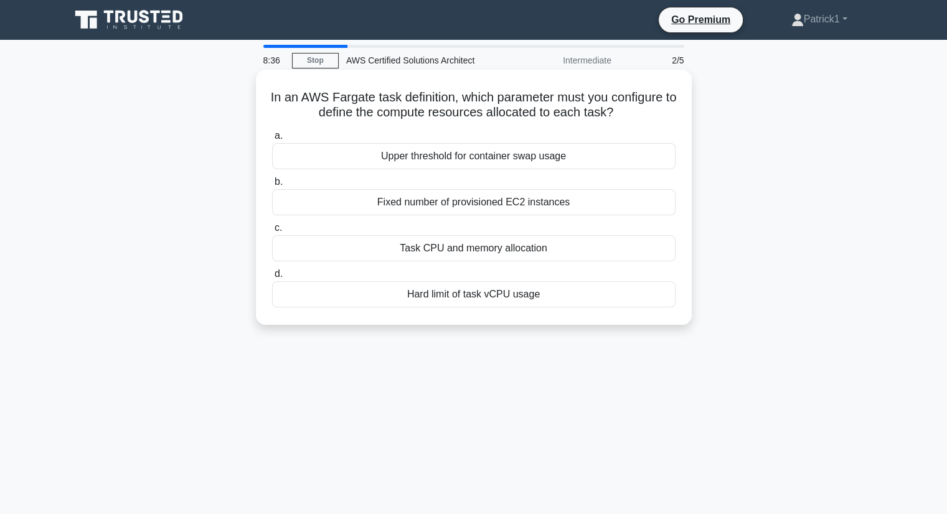
click at [481, 160] on div "Upper threshold for container swap usage" at bounding box center [473, 156] width 403 height 26
click at [272, 140] on input "a. Upper threshold for container swap usage" at bounding box center [272, 136] width 0 height 8
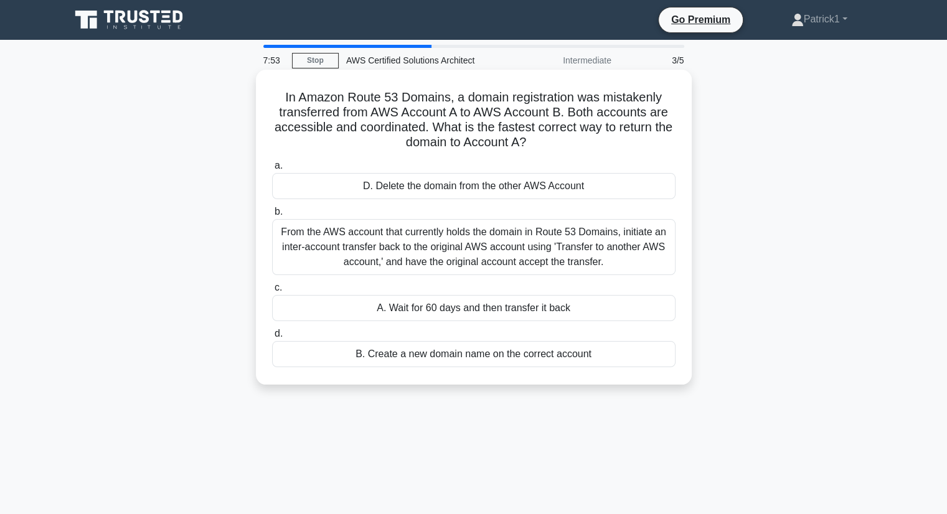
click at [497, 238] on div "From the AWS account that currently holds the domain in Route 53 Domains, initi…" at bounding box center [473, 247] width 403 height 56
click at [272, 216] on input "b. From the AWS account that currently holds the domain in Route 53 Domains, in…" at bounding box center [272, 212] width 0 height 8
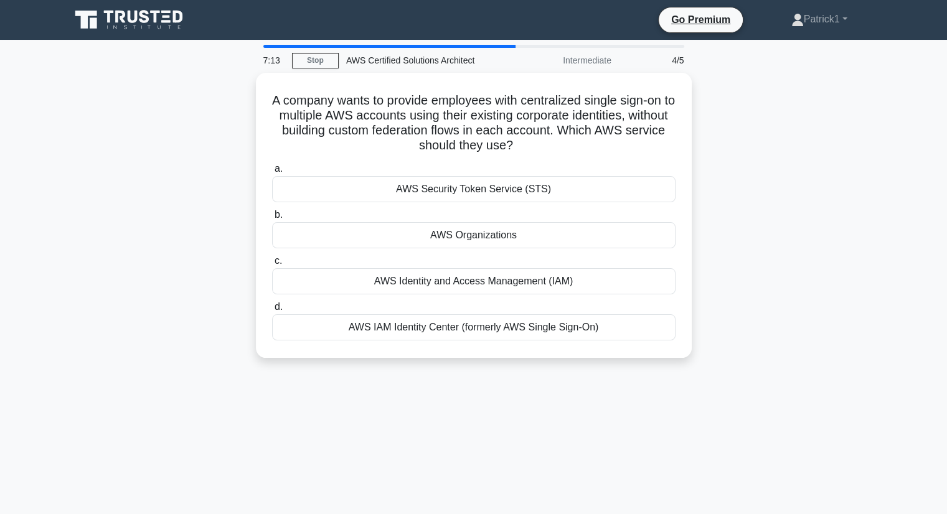
click at [497, 238] on div "AWS Organizations" at bounding box center [473, 235] width 403 height 26
click at [272, 219] on input "b. AWS Organizations" at bounding box center [272, 215] width 0 height 8
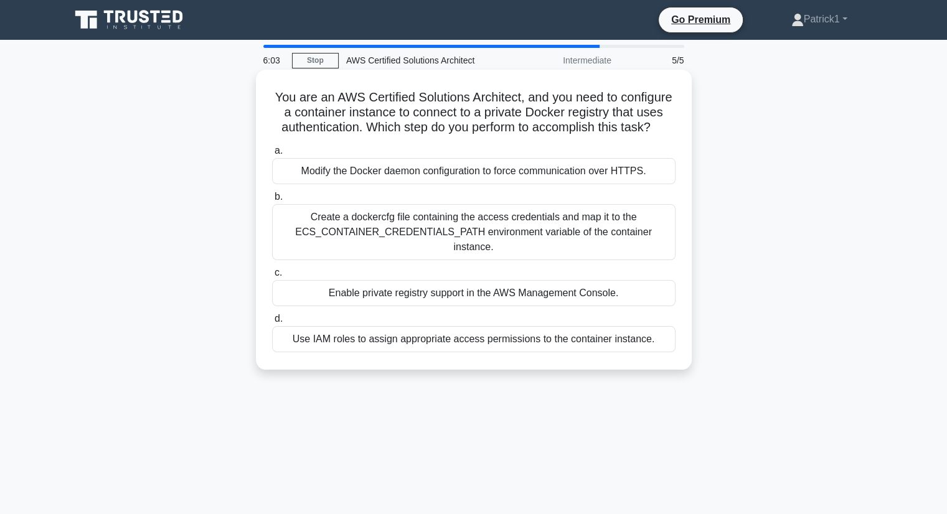
click at [391, 237] on div "Create a dockercfg file containing the access credentials and map it to the ECS…" at bounding box center [473, 232] width 403 height 56
click at [272, 201] on input "b. Create a dockercfg file containing the access credentials and map it to the …" at bounding box center [272, 197] width 0 height 8
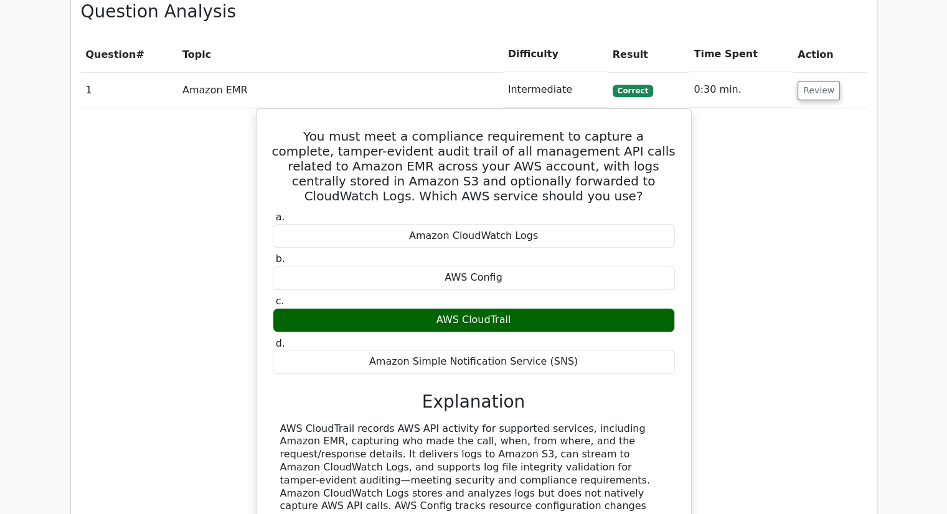
scroll to position [953, 0]
